Goal: Task Accomplishment & Management: Manage account settings

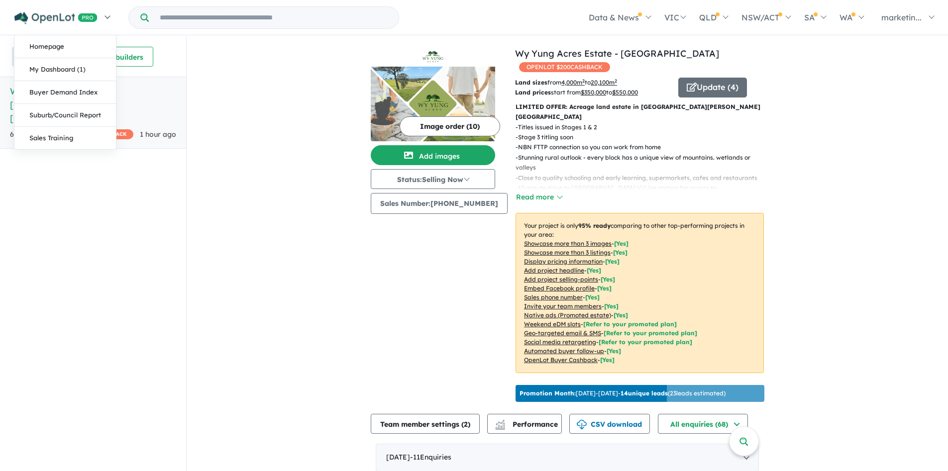
scroll to position [205, 0]
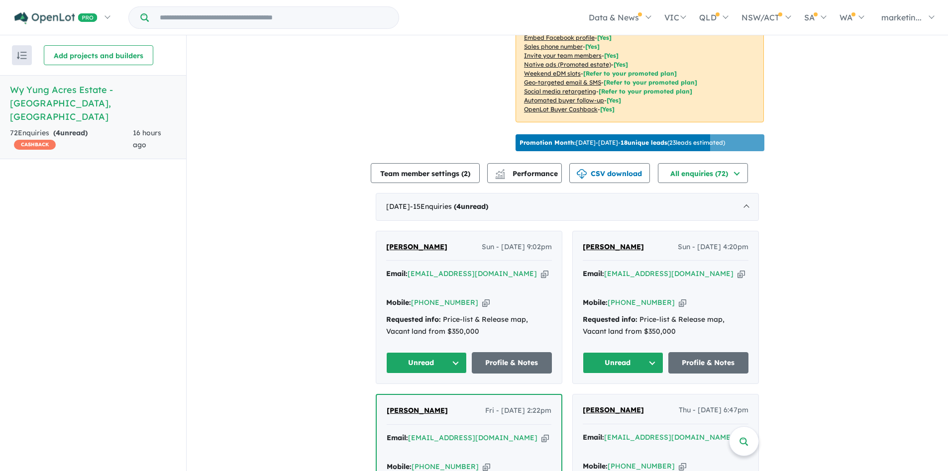
scroll to position [362, 0]
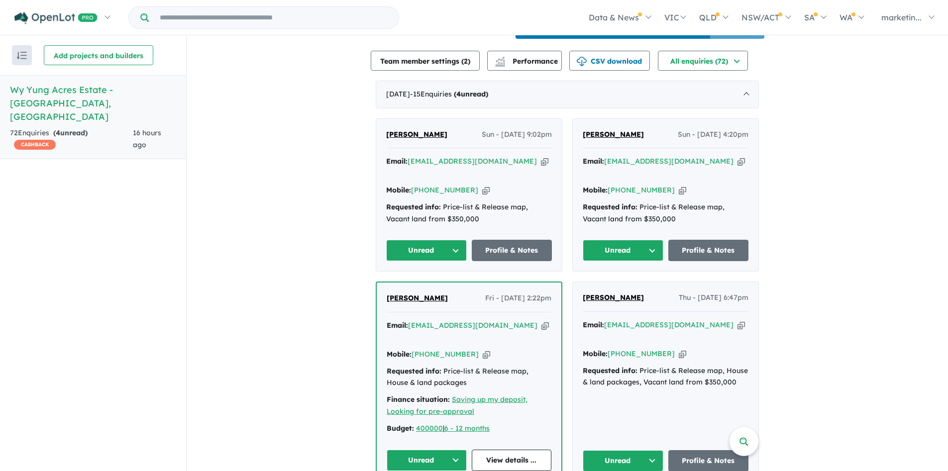
click at [423, 240] on button "Unread" at bounding box center [426, 250] width 81 height 21
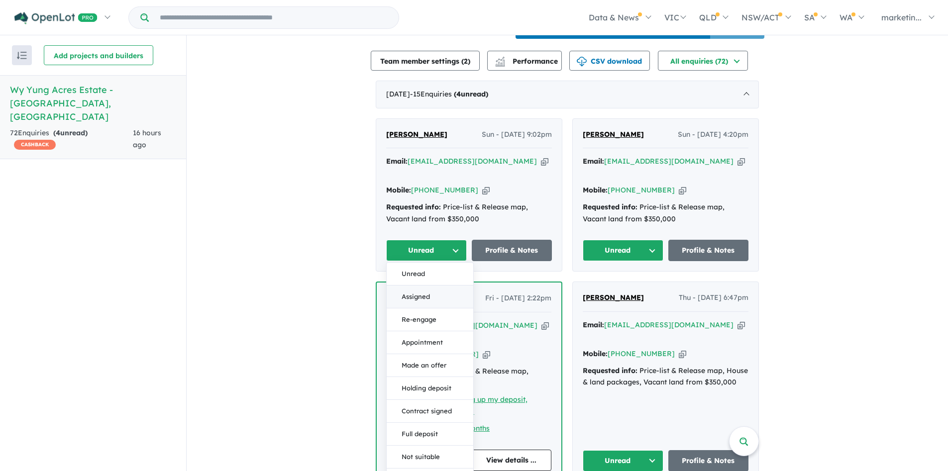
click at [425, 286] on button "Assigned" at bounding box center [430, 297] width 87 height 23
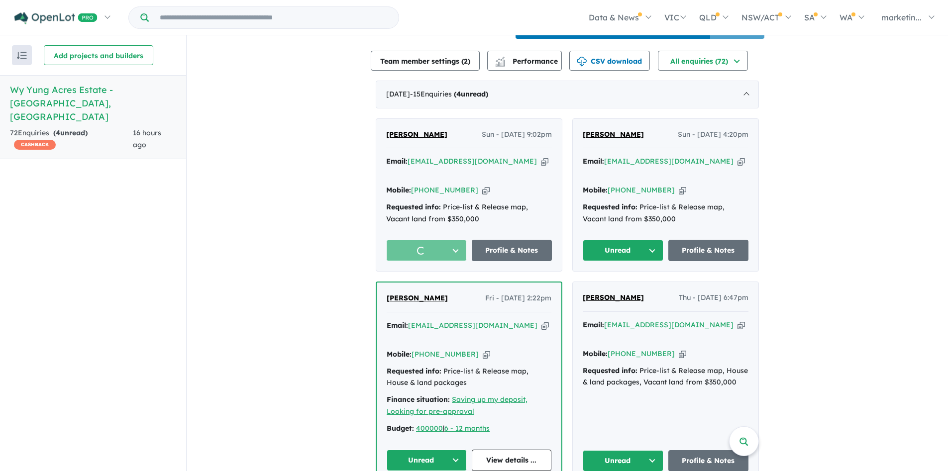
click at [629, 240] on button "Unread" at bounding box center [623, 250] width 81 height 21
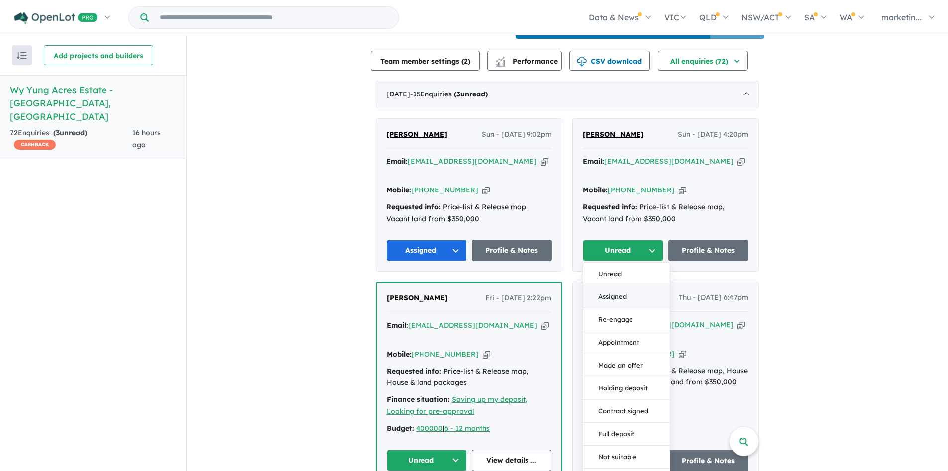
click at [626, 286] on button "Assigned" at bounding box center [626, 297] width 87 height 23
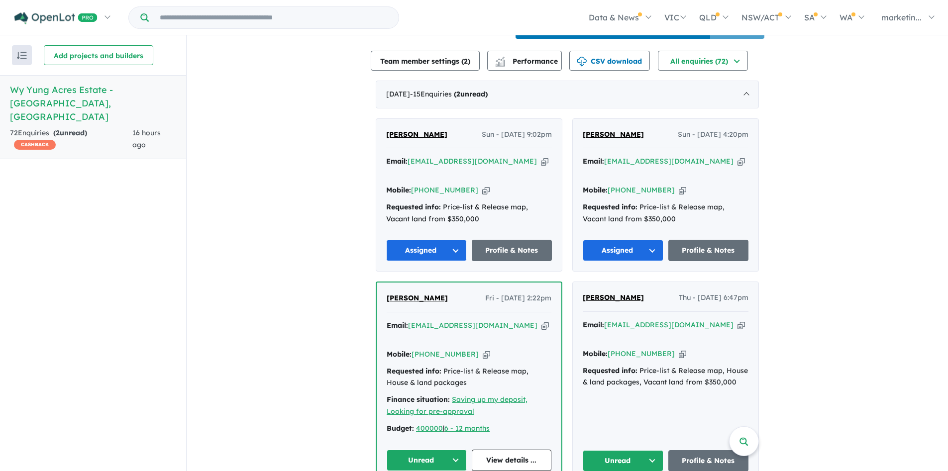
click at [444, 450] on button "Unread" at bounding box center [427, 460] width 80 height 21
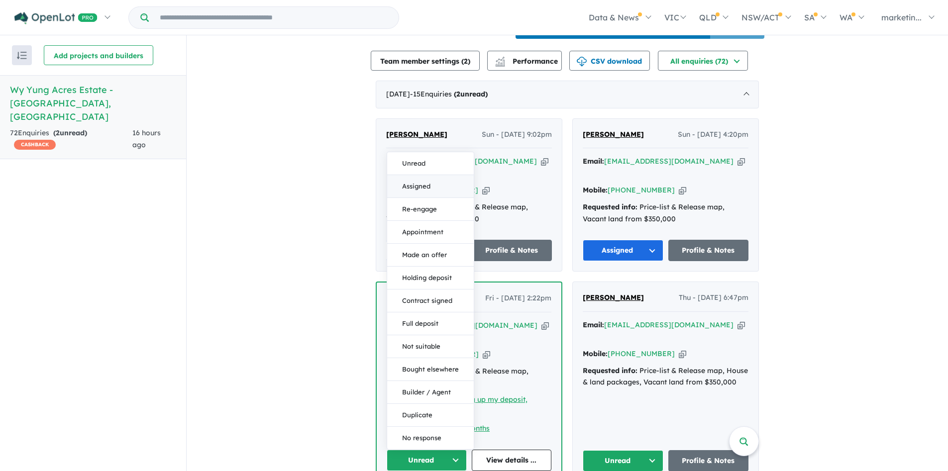
click at [427, 175] on button "Assigned" at bounding box center [430, 186] width 87 height 23
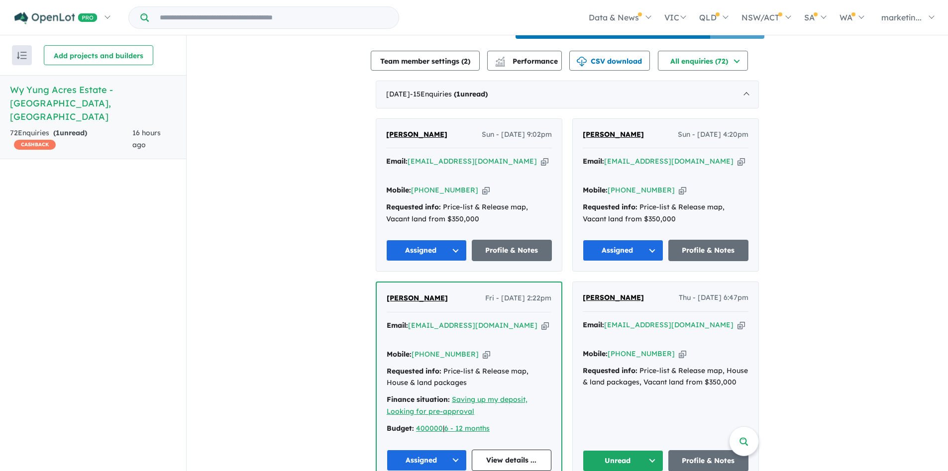
click at [625, 450] on button "Unread" at bounding box center [623, 460] width 81 height 21
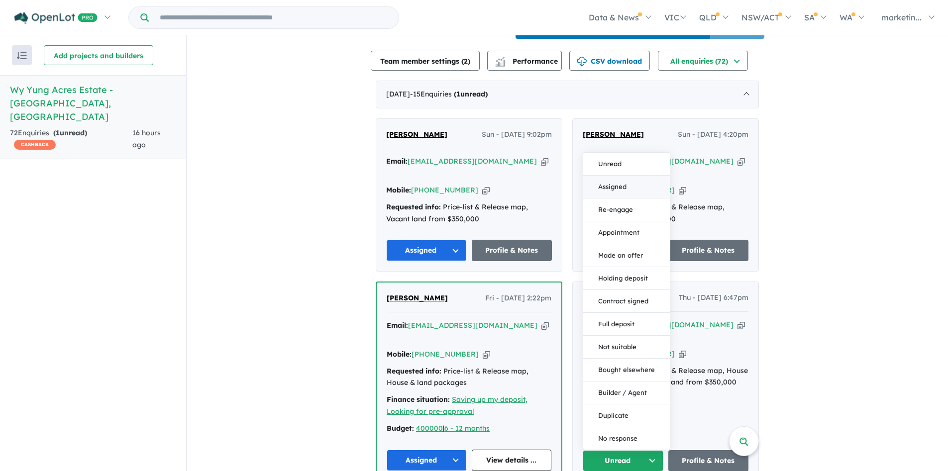
click at [622, 176] on button "Assigned" at bounding box center [626, 187] width 87 height 23
